Goal: Task Accomplishment & Management: Use online tool/utility

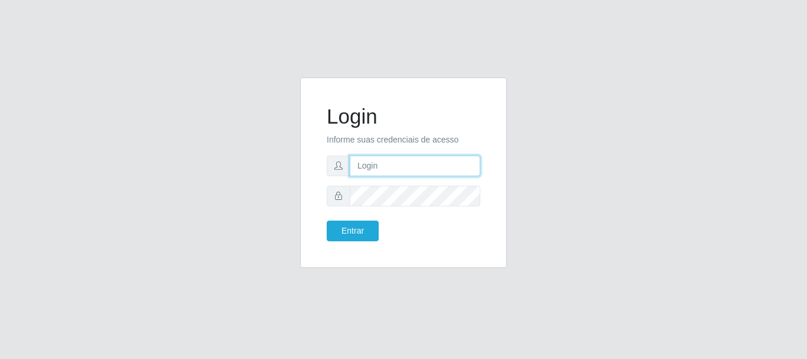
click at [448, 162] on input "text" at bounding box center [415, 165] width 131 height 21
type input "[EMAIL_ADDRESS][DOMAIN_NAME]"
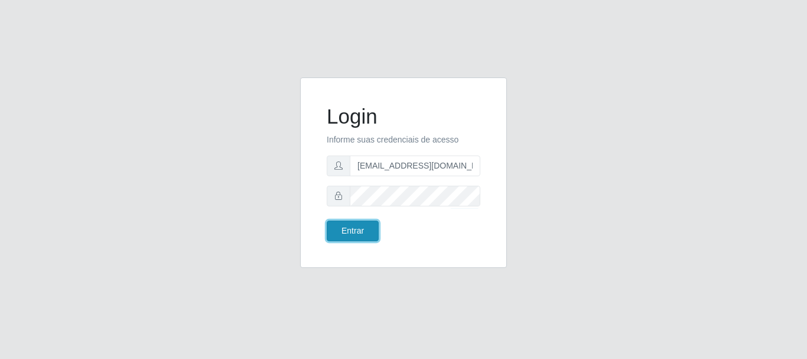
click at [349, 230] on button "Entrar" at bounding box center [353, 230] width 52 height 21
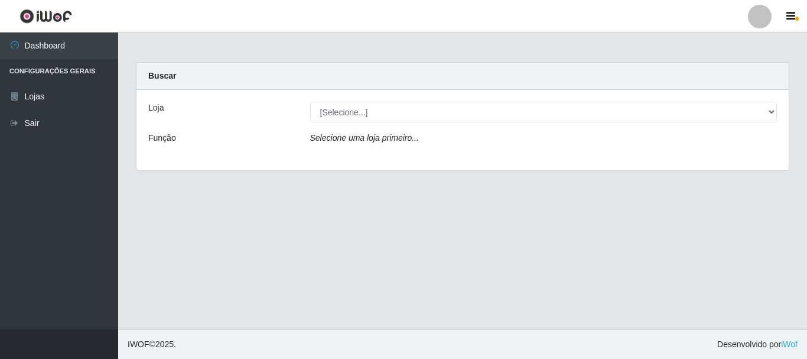
click at [776, 113] on div "[Selecione...] Queiroz Atacadão - [GEOGRAPHIC_DATA]" at bounding box center [543, 112] width 485 height 21
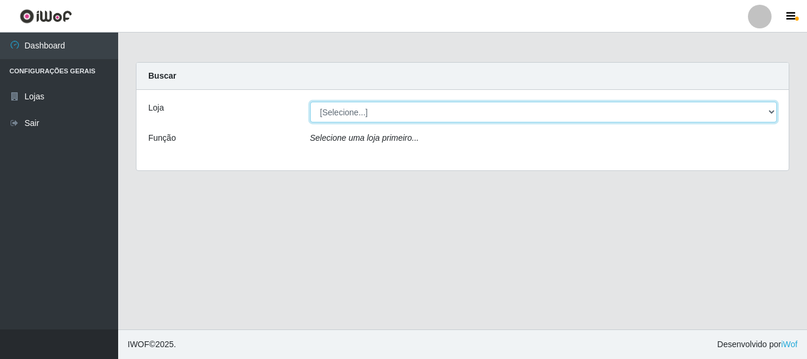
click at [774, 113] on select "[Selecione...] Queiroz Atacadão - [GEOGRAPHIC_DATA]" at bounding box center [543, 112] width 467 height 21
select select "464"
click at [310, 102] on select "[Selecione...] Queiroz Atacadão - [GEOGRAPHIC_DATA]" at bounding box center [543, 112] width 467 height 21
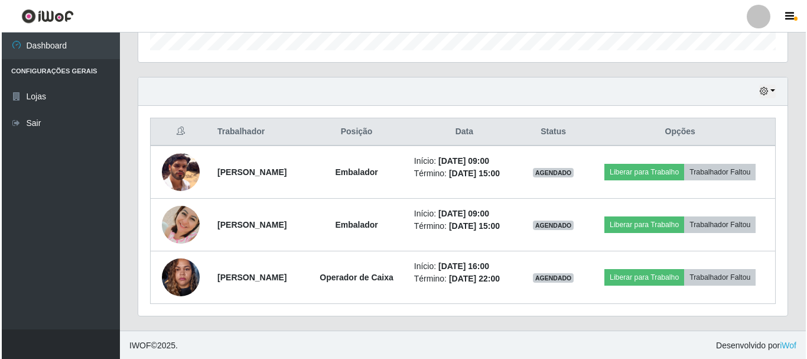
scroll to position [373, 0]
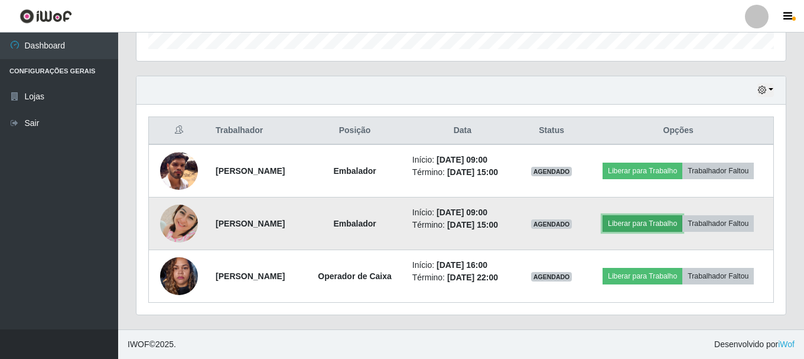
click at [656, 222] on button "Liberar para Trabalho" at bounding box center [642, 223] width 80 height 17
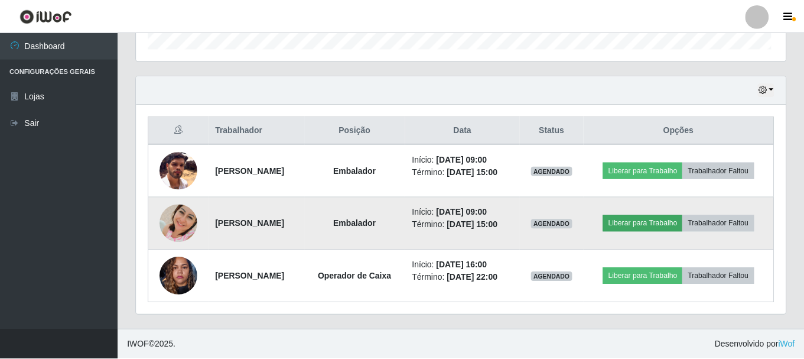
scroll to position [245, 643]
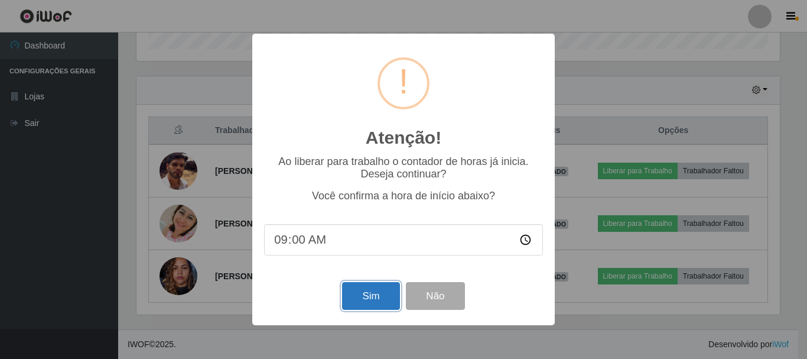
click at [377, 301] on button "Sim" at bounding box center [370, 296] width 57 height 28
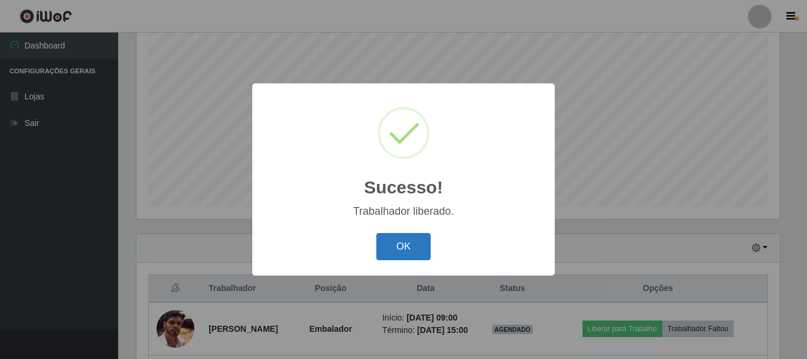
click at [408, 242] on button "OK" at bounding box center [403, 247] width 55 height 28
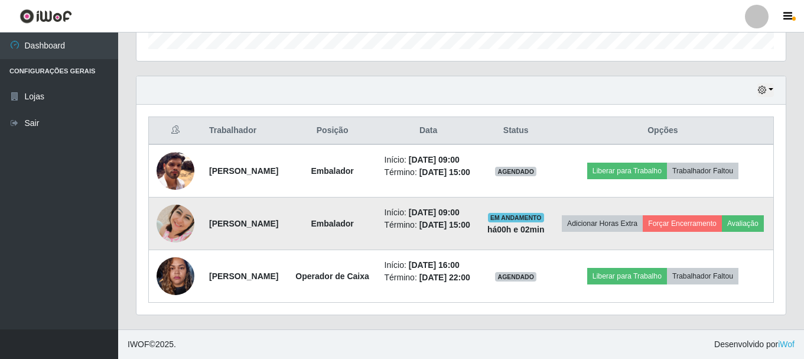
scroll to position [393, 0]
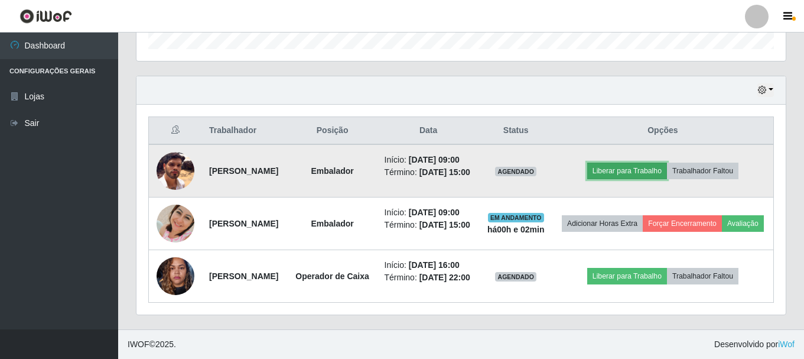
click at [643, 162] on button "Liberar para Trabalho" at bounding box center [627, 170] width 80 height 17
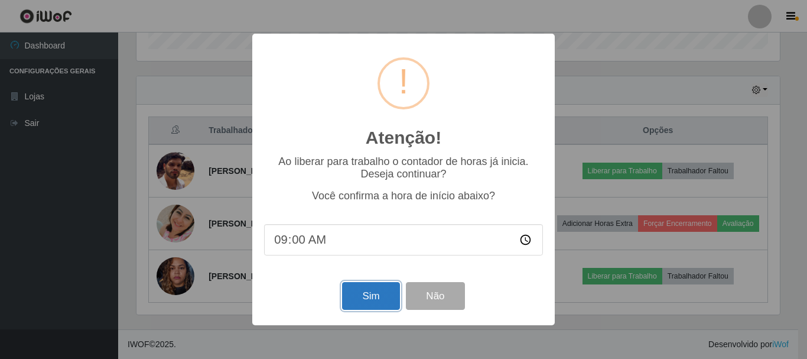
click at [386, 297] on button "Sim" at bounding box center [370, 296] width 57 height 28
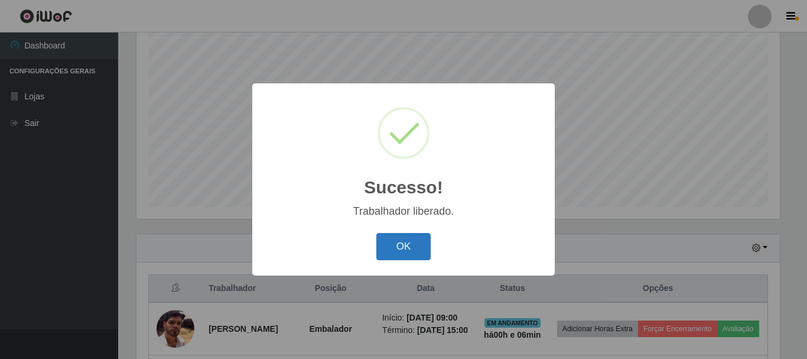
click at [396, 240] on button "OK" at bounding box center [403, 247] width 55 height 28
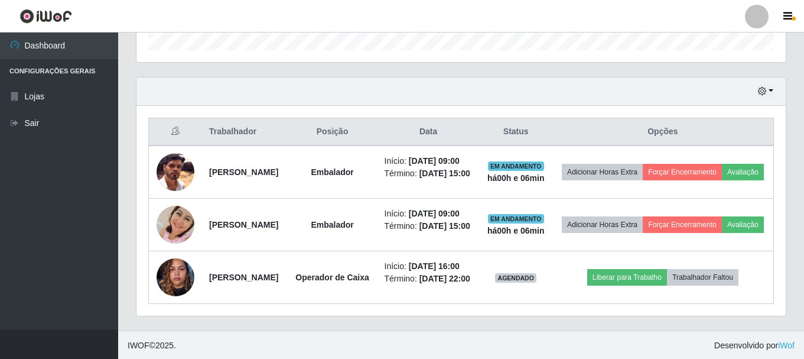
scroll to position [393, 0]
